Goal: Use online tool/utility: Utilize a website feature to perform a specific function

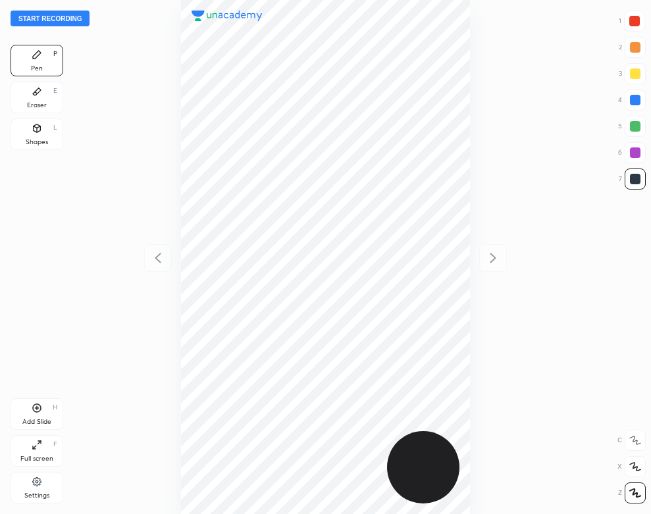
scroll to position [514, 440]
click at [71, 20] on button "Start recording" at bounding box center [50, 19] width 79 height 16
click at [633, 22] on div at bounding box center [634, 21] width 11 height 11
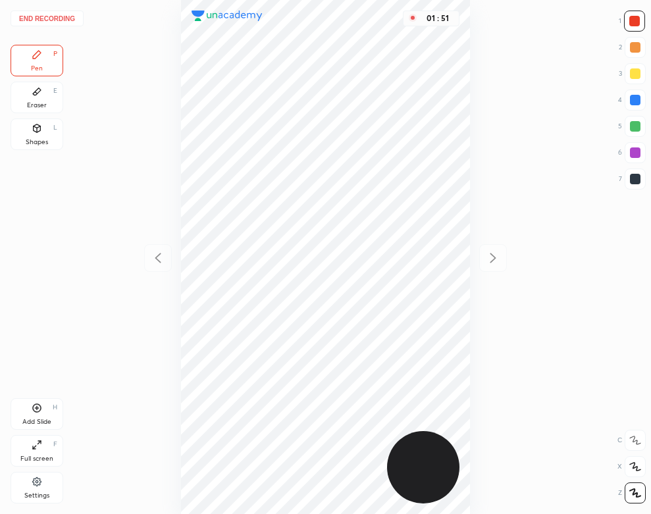
click at [45, 415] on div "Add Slide H" at bounding box center [37, 414] width 53 height 32
click at [39, 417] on div "Add Slide H" at bounding box center [37, 414] width 53 height 32
click at [46, 130] on div "Shapes L" at bounding box center [37, 134] width 53 height 32
click at [42, 68] on div "Pen P" at bounding box center [37, 61] width 53 height 32
click at [161, 257] on icon at bounding box center [158, 258] width 16 height 16
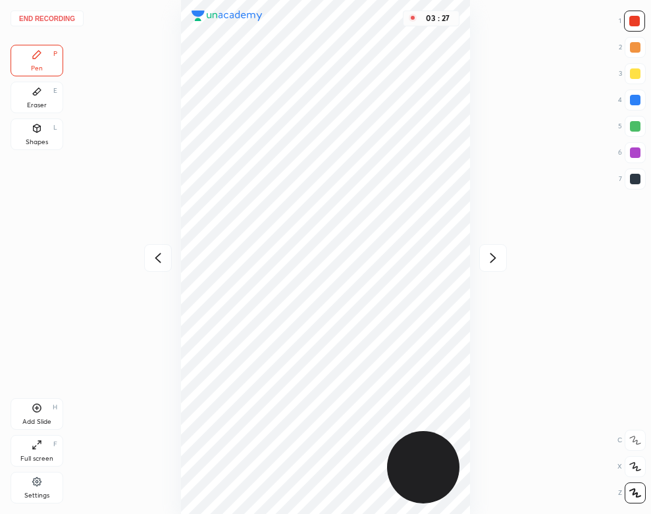
click at [501, 255] on div at bounding box center [493, 258] width 28 height 28
click at [31, 130] on div "Shapes L" at bounding box center [37, 134] width 53 height 32
click at [48, 55] on div "Pen P" at bounding box center [37, 61] width 53 height 32
click at [65, 18] on button "End recording" at bounding box center [47, 19] width 73 height 16
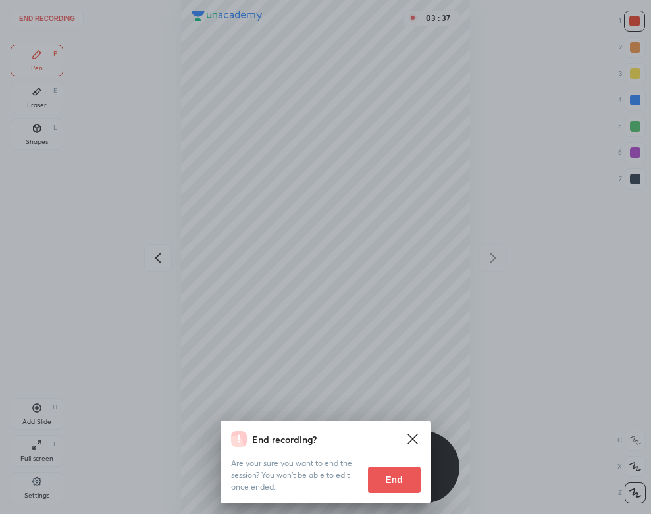
click at [378, 480] on button "End" at bounding box center [394, 480] width 53 height 26
